Goal: Register for event/course

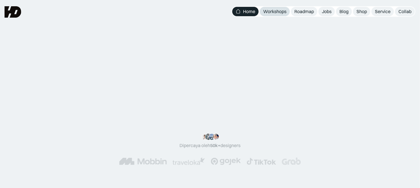
click at [276, 15] on link "Workshops" at bounding box center [275, 11] width 30 height 9
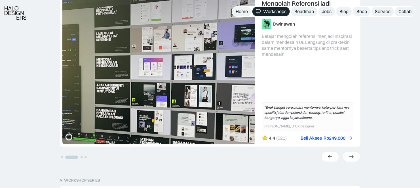
scroll to position [189, 0]
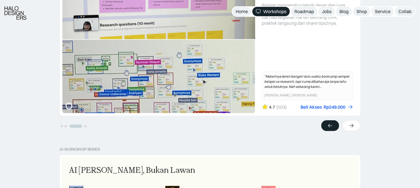
click at [329, 128] on div at bounding box center [331, 125] width 18 height 11
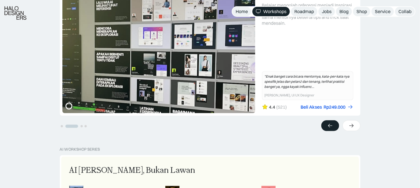
click at [329, 128] on div at bounding box center [331, 125] width 18 height 11
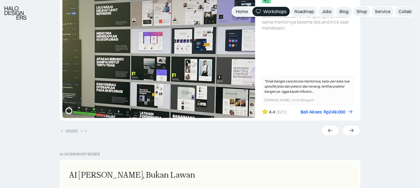
scroll to position [221, 0]
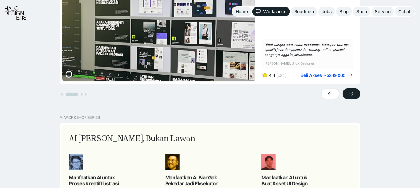
click at [355, 90] on div at bounding box center [352, 93] width 18 height 11
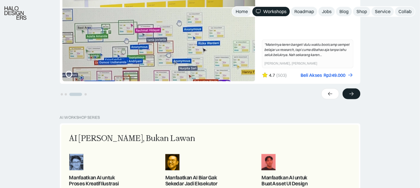
click at [355, 90] on div at bounding box center [352, 93] width 18 height 11
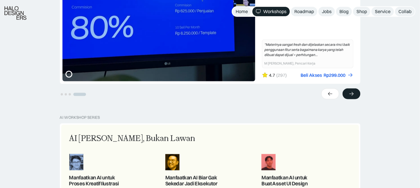
click at [355, 90] on div at bounding box center [352, 93] width 18 height 11
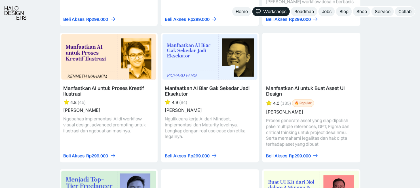
scroll to position [789, 0]
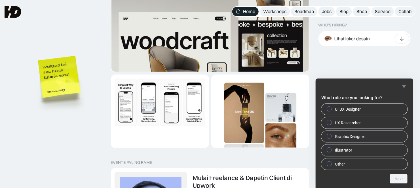
scroll to position [1035, 0]
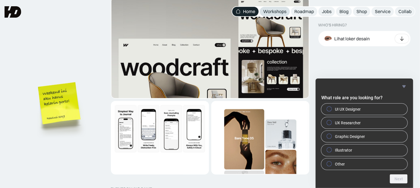
click at [265, 12] on div "Workshops" at bounding box center [274, 12] width 23 height 6
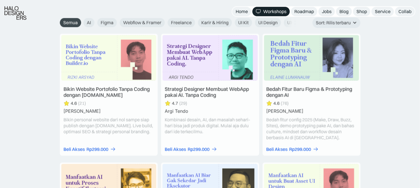
scroll to position [653, 0]
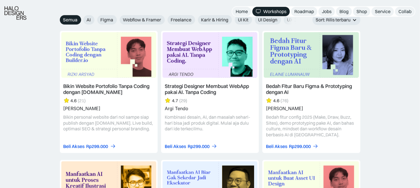
click at [84, 107] on link at bounding box center [109, 92] width 98 height 122
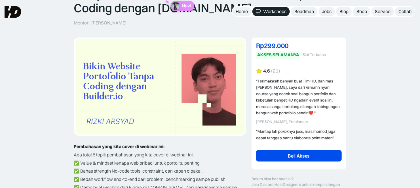
scroll to position [33, 0]
